Goal: Navigation & Orientation: Find specific page/section

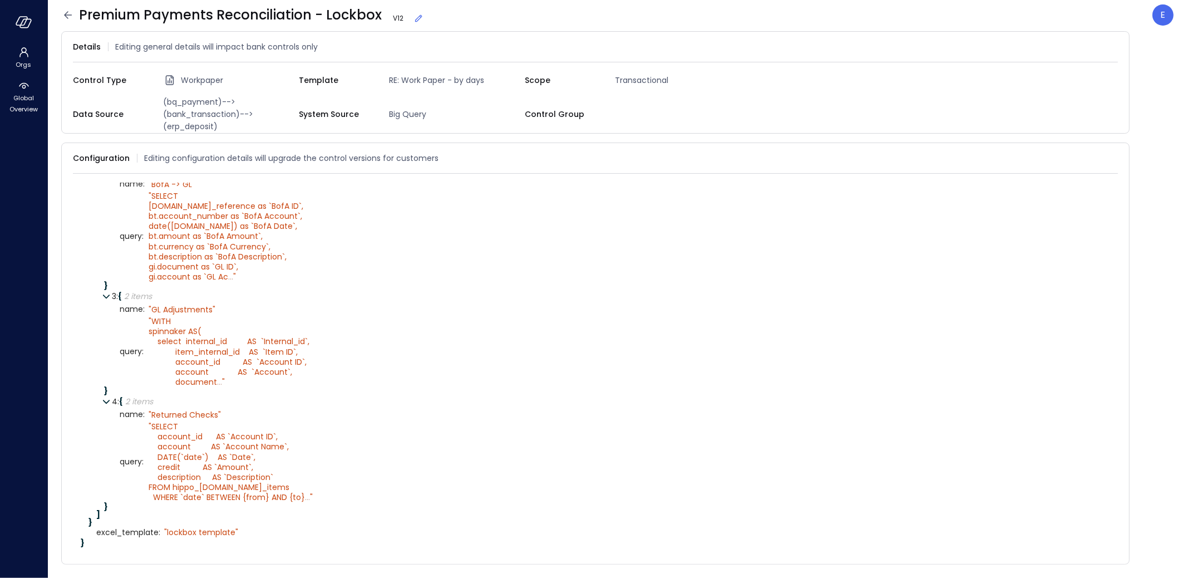
scroll to position [339, 0]
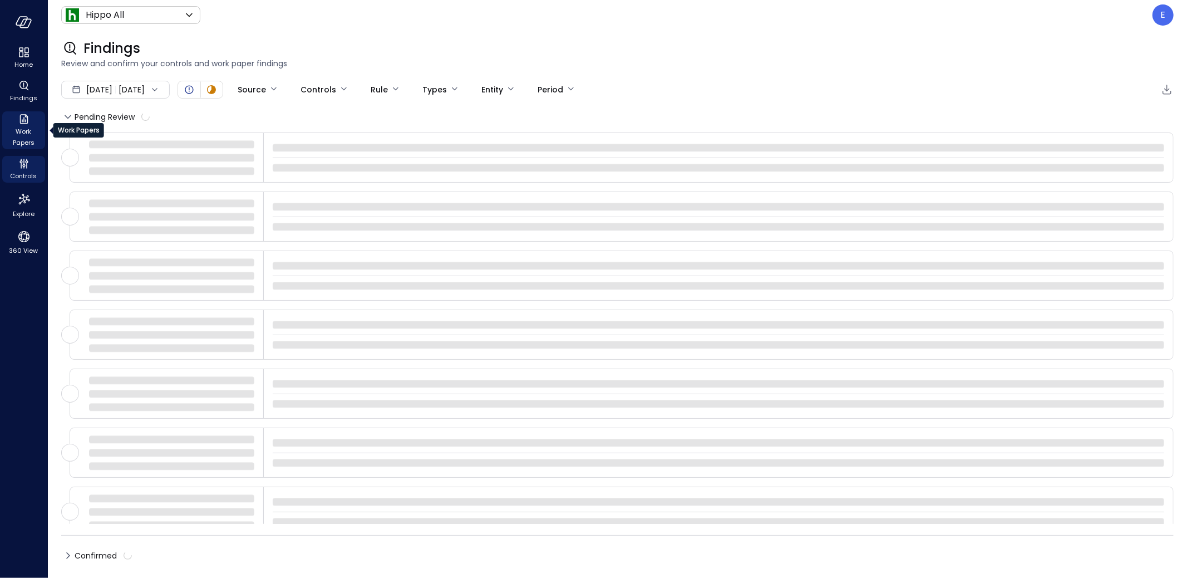
click at [32, 121] on div "Work Papers" at bounding box center [23, 130] width 43 height 38
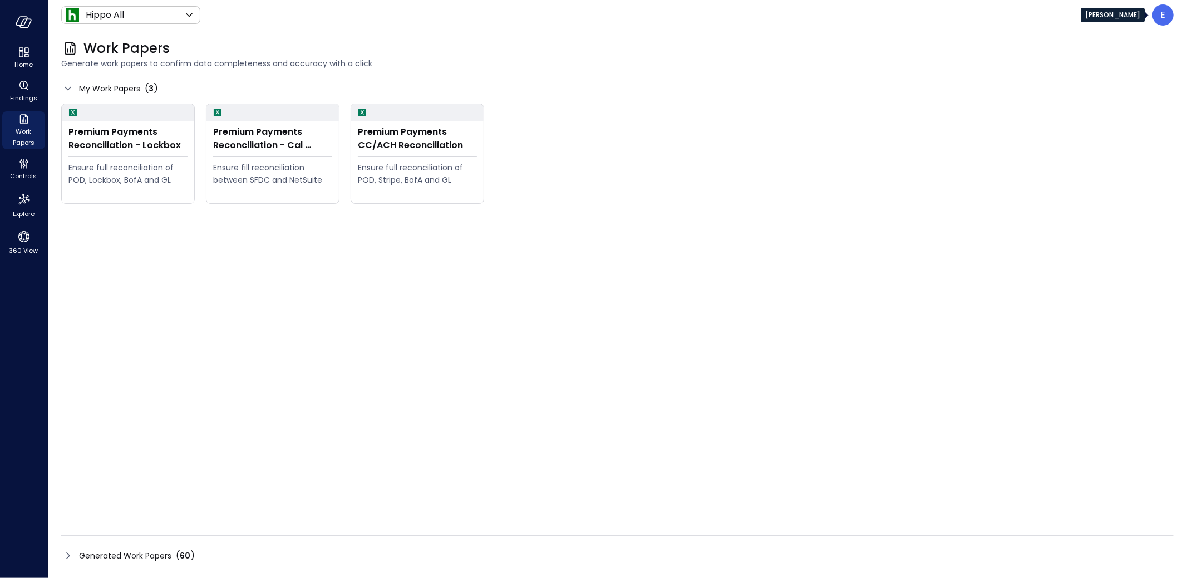
click at [1172, 16] on div "E" at bounding box center [1163, 14] width 21 height 21
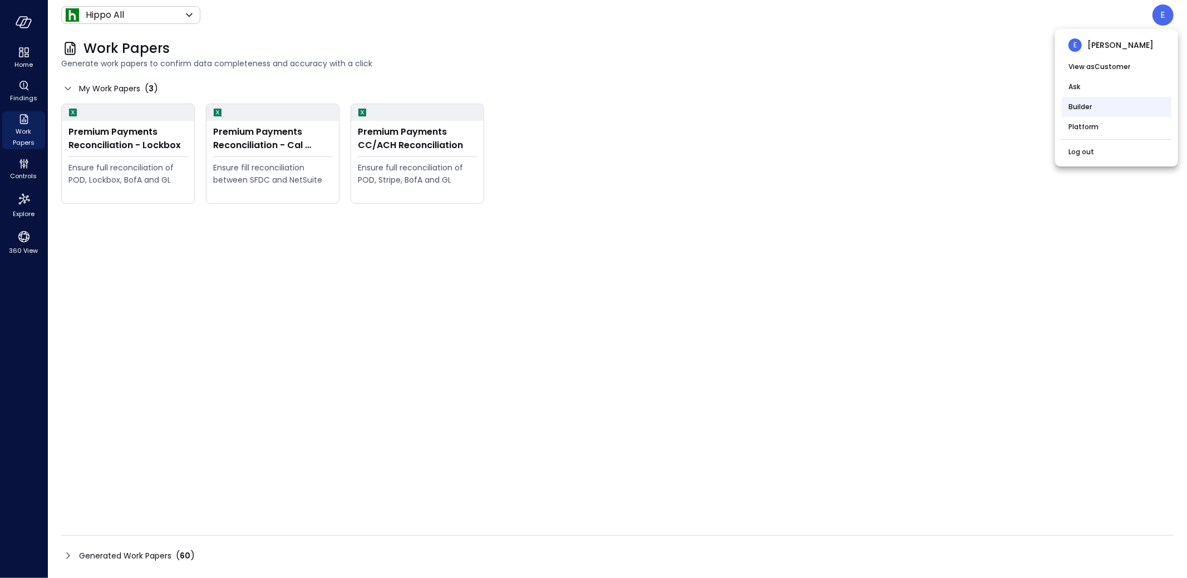
click at [1102, 106] on li "Builder" at bounding box center [1117, 107] width 110 height 20
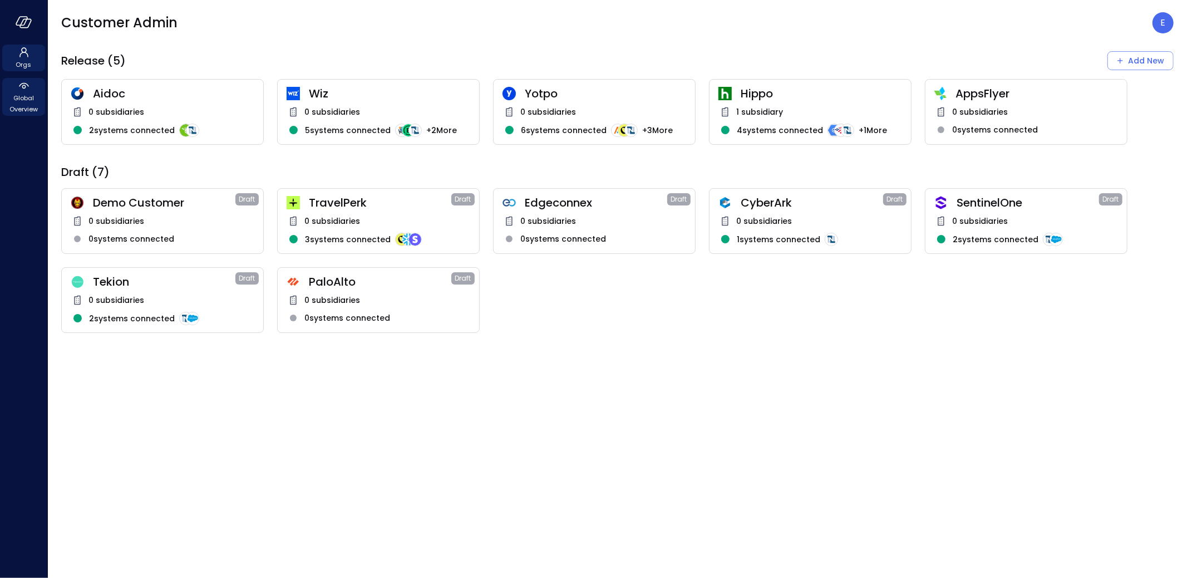
click at [18, 92] on span "Global Overview" at bounding box center [24, 103] width 34 height 22
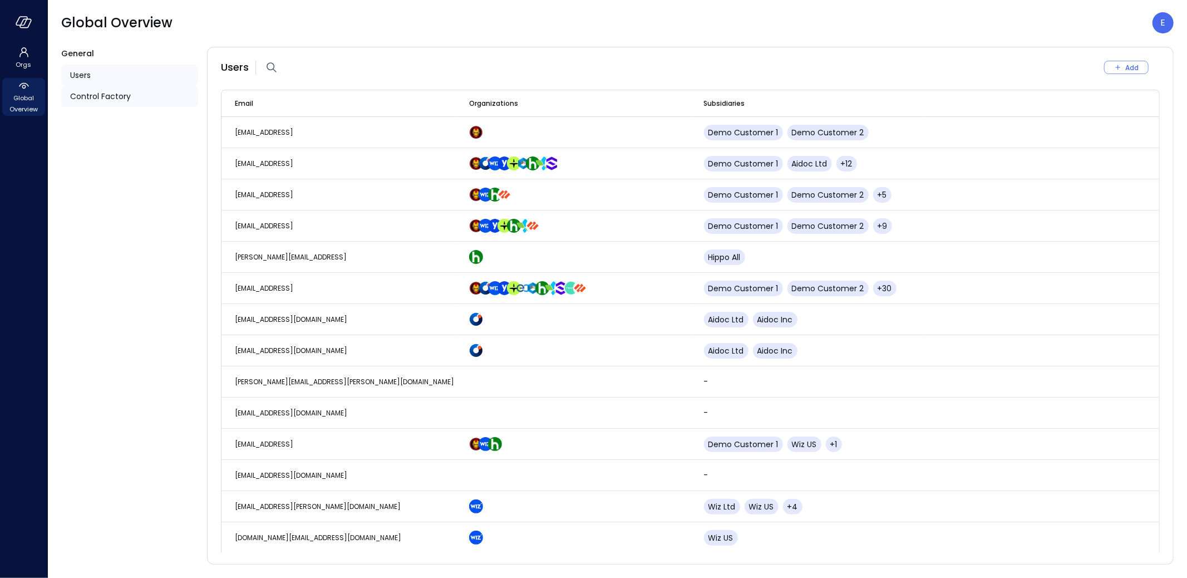
click at [112, 93] on span "Control Factory" at bounding box center [100, 96] width 61 height 12
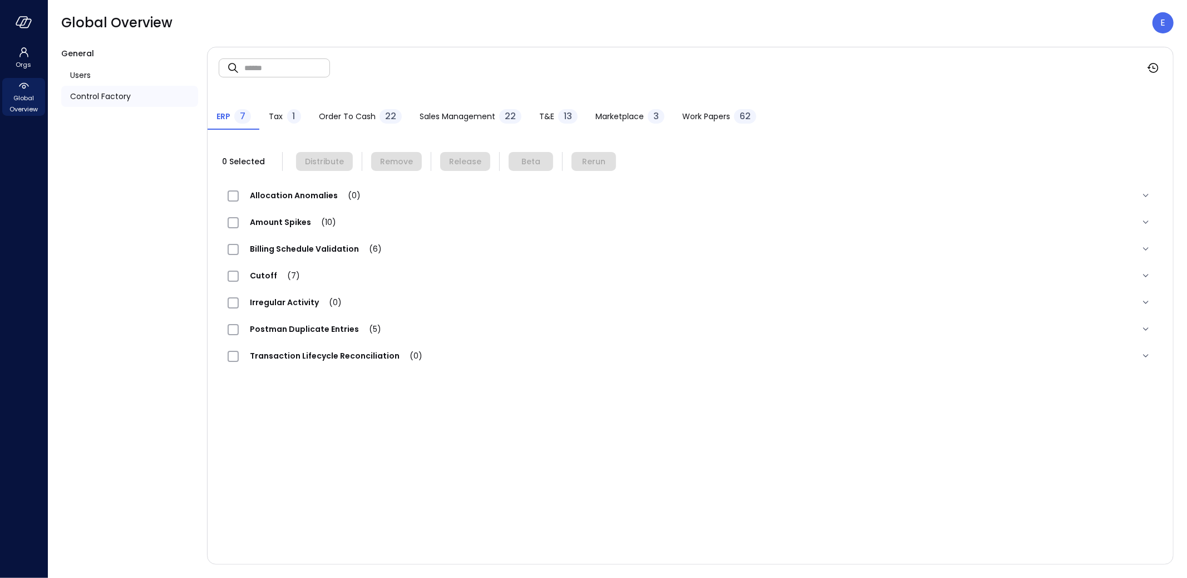
click at [707, 116] on span "Work Papers" at bounding box center [706, 116] width 48 height 12
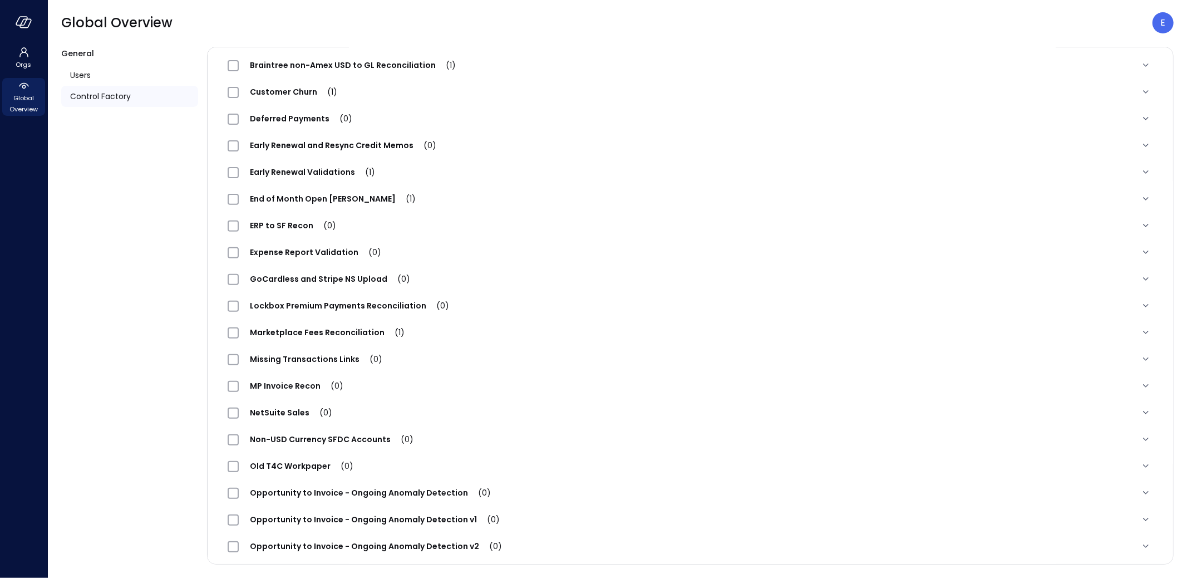
scroll to position [1038, 0]
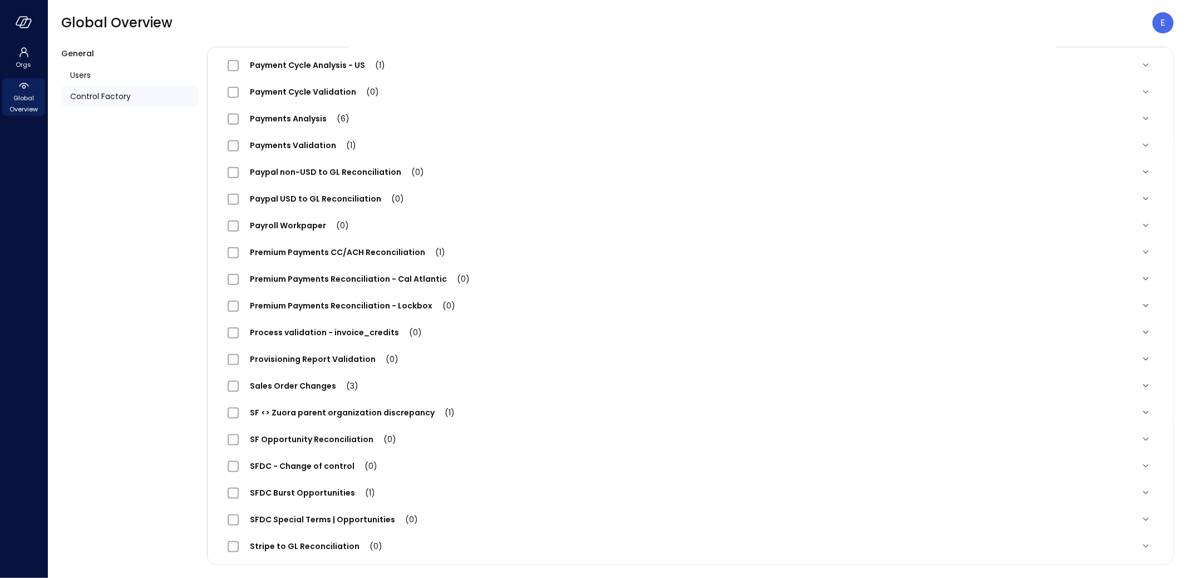
click at [314, 306] on span "Premium Payments Reconciliation - Lockbox (0)" at bounding box center [353, 305] width 228 height 11
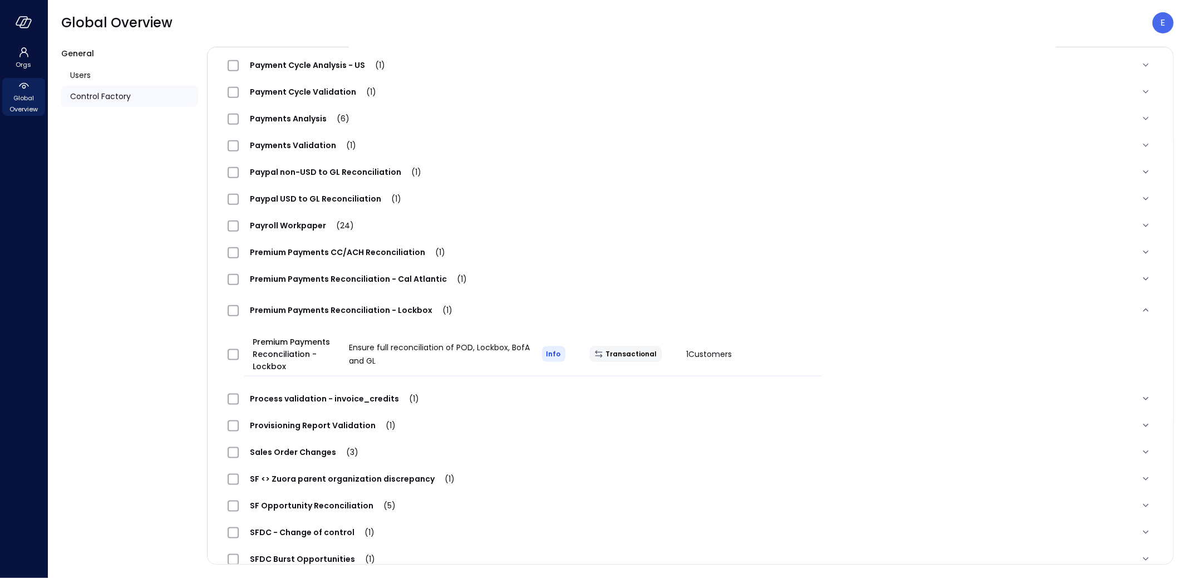
scroll to position [827, 0]
